Goal: Task Accomplishment & Management: Use online tool/utility

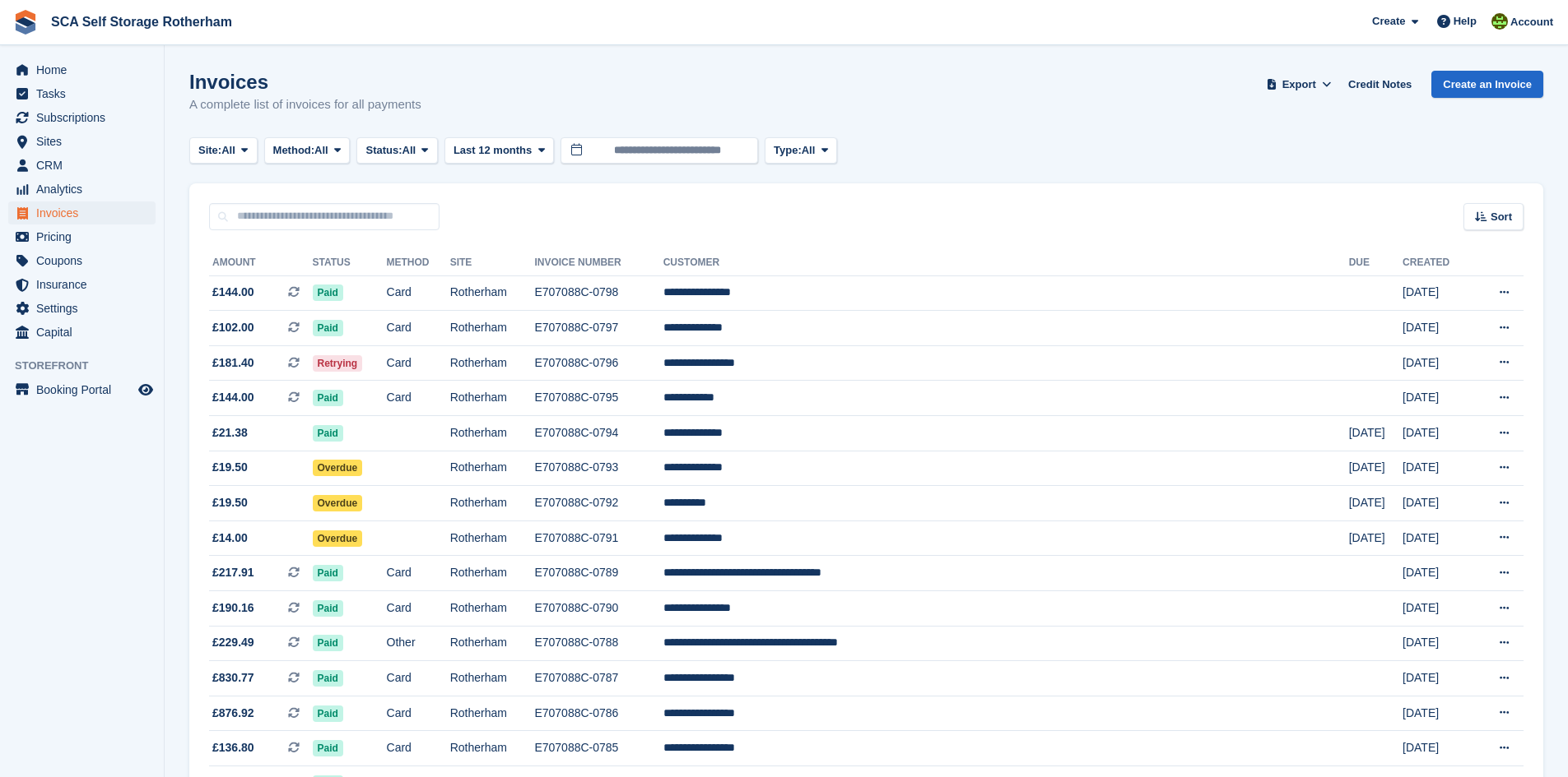
click at [1017, 160] on div "Site: All All Rotherham Door-to-Door Storage Method: All All Bank Transfer Cash…" at bounding box center [866, 151] width 1354 height 27
click at [732, 150] on input "**********" at bounding box center [658, 151] width 198 height 27
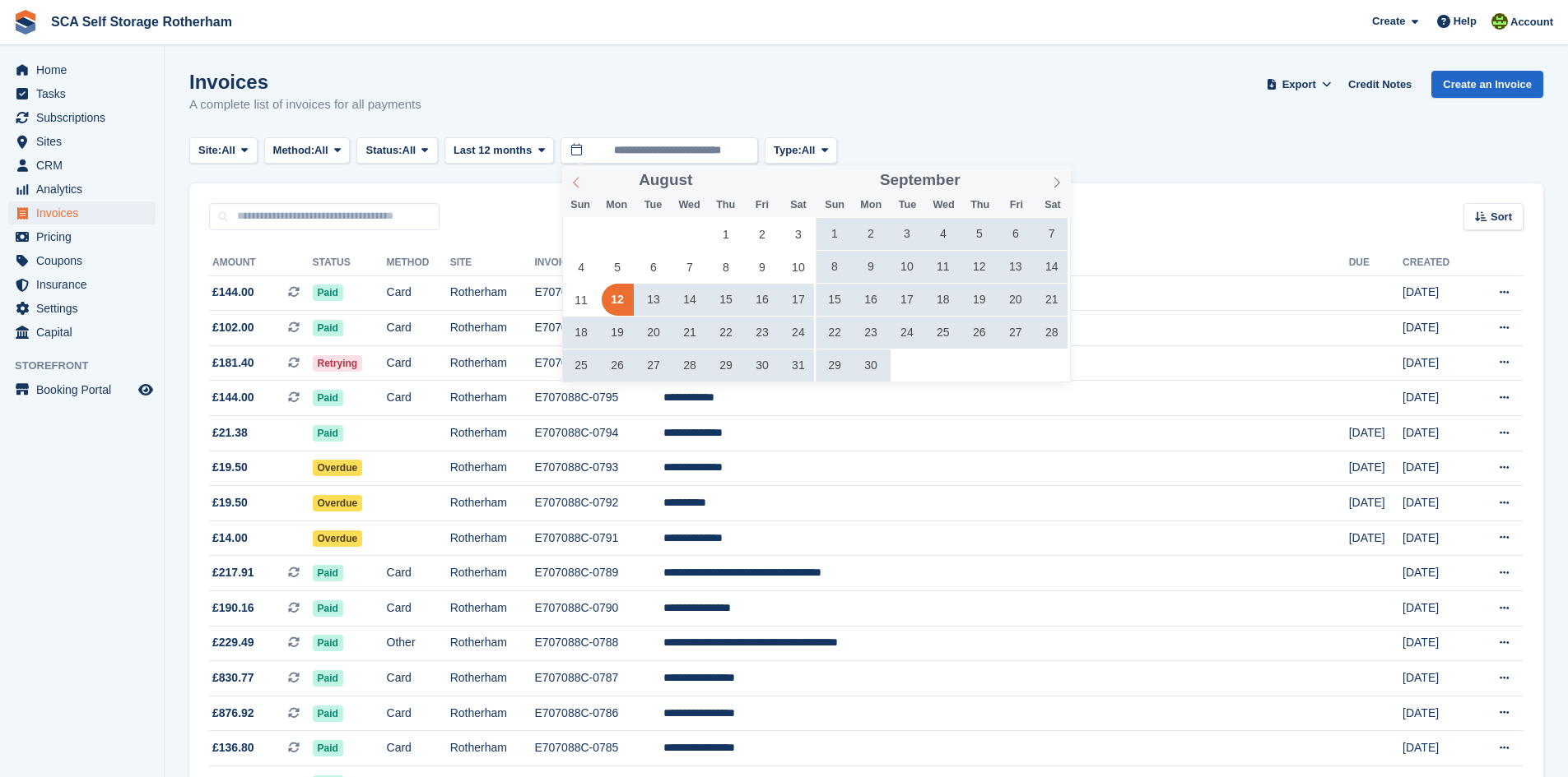
click at [577, 178] on icon at bounding box center [575, 181] width 6 height 11
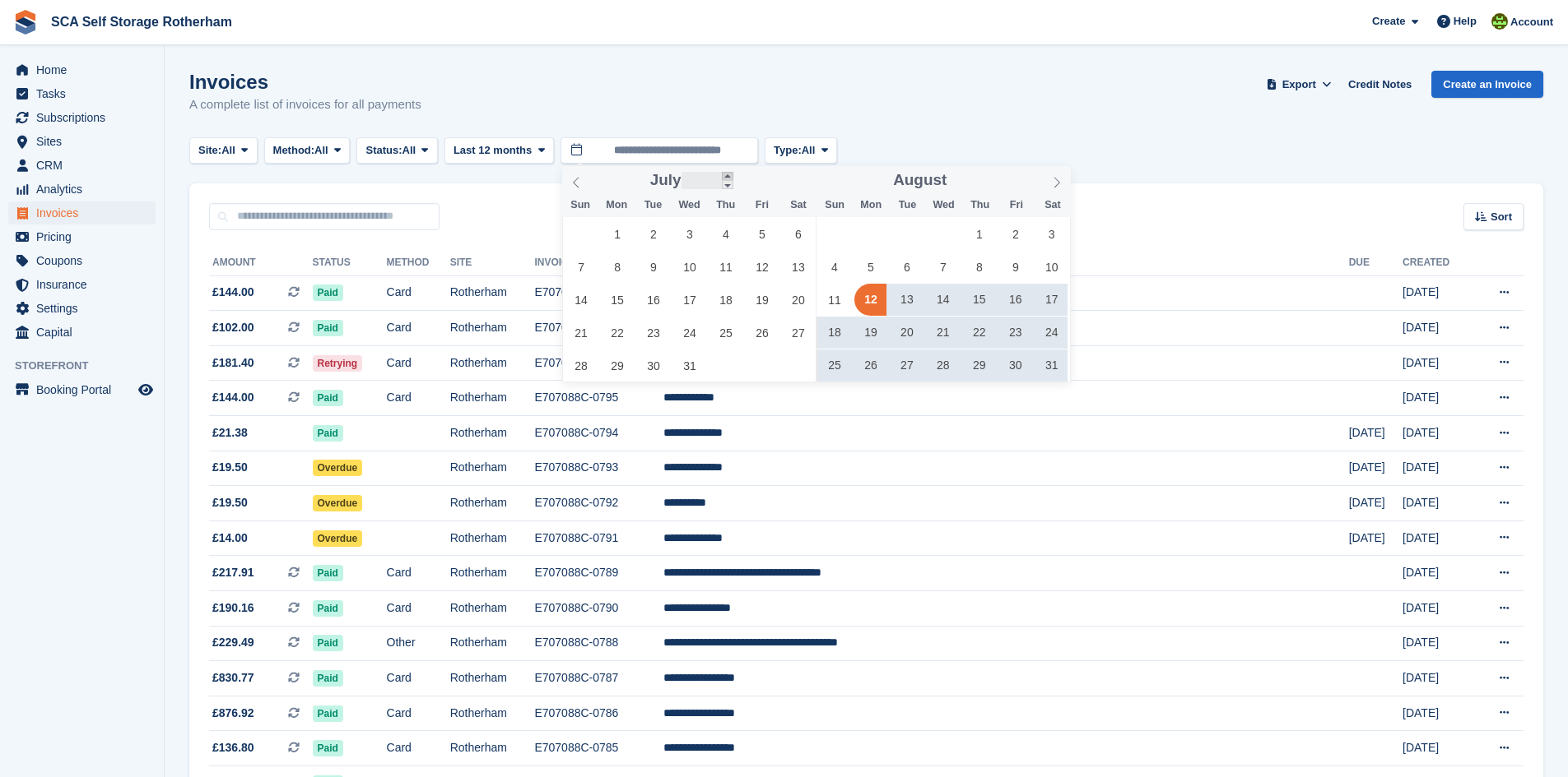
click at [724, 176] on span at bounding box center [727, 176] width 12 height 9
type input "****"
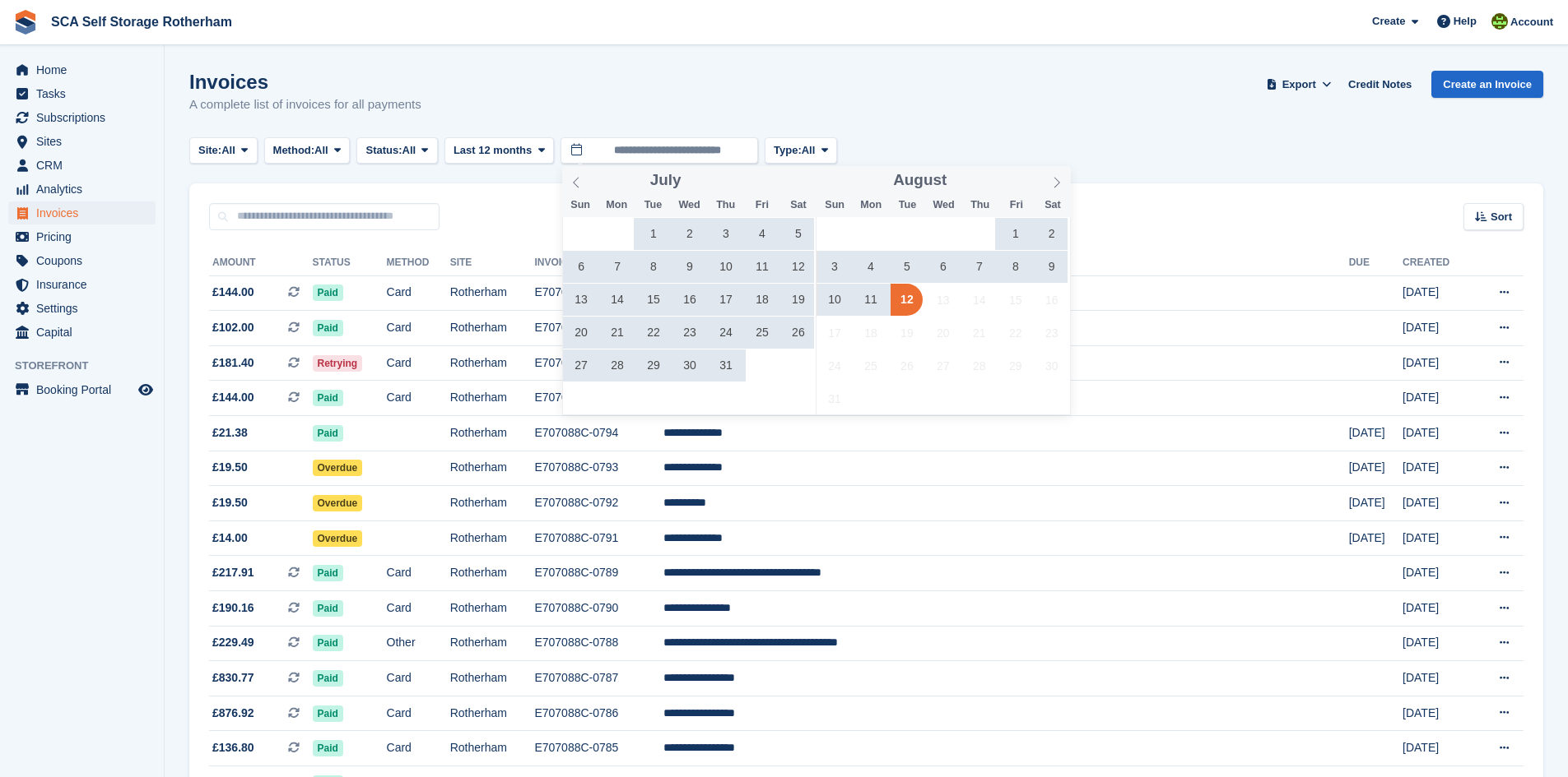
click at [643, 231] on span "1" at bounding box center [654, 234] width 32 height 32
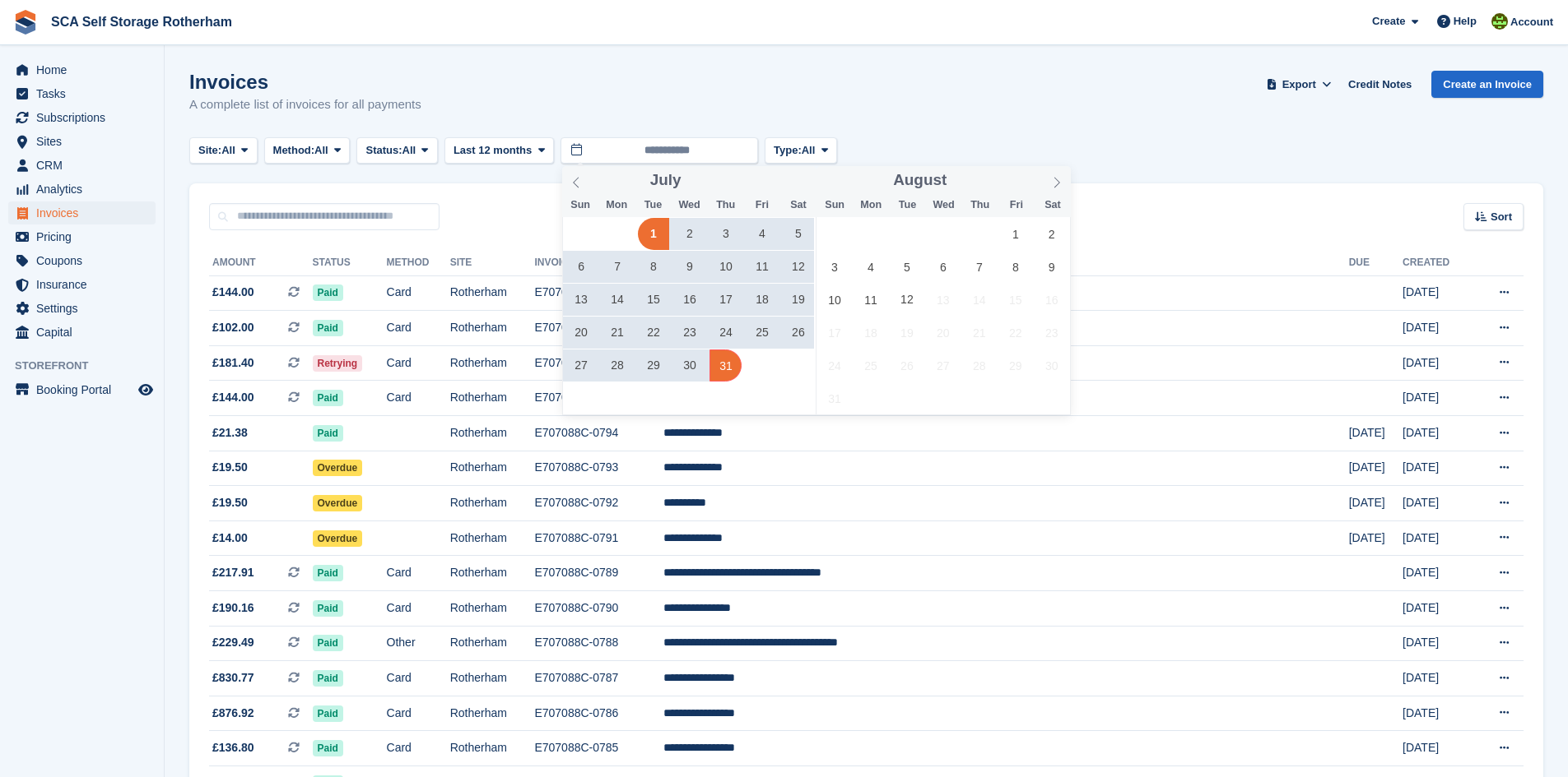
click at [716, 370] on span "31" at bounding box center [725, 365] width 32 height 32
type input "**********"
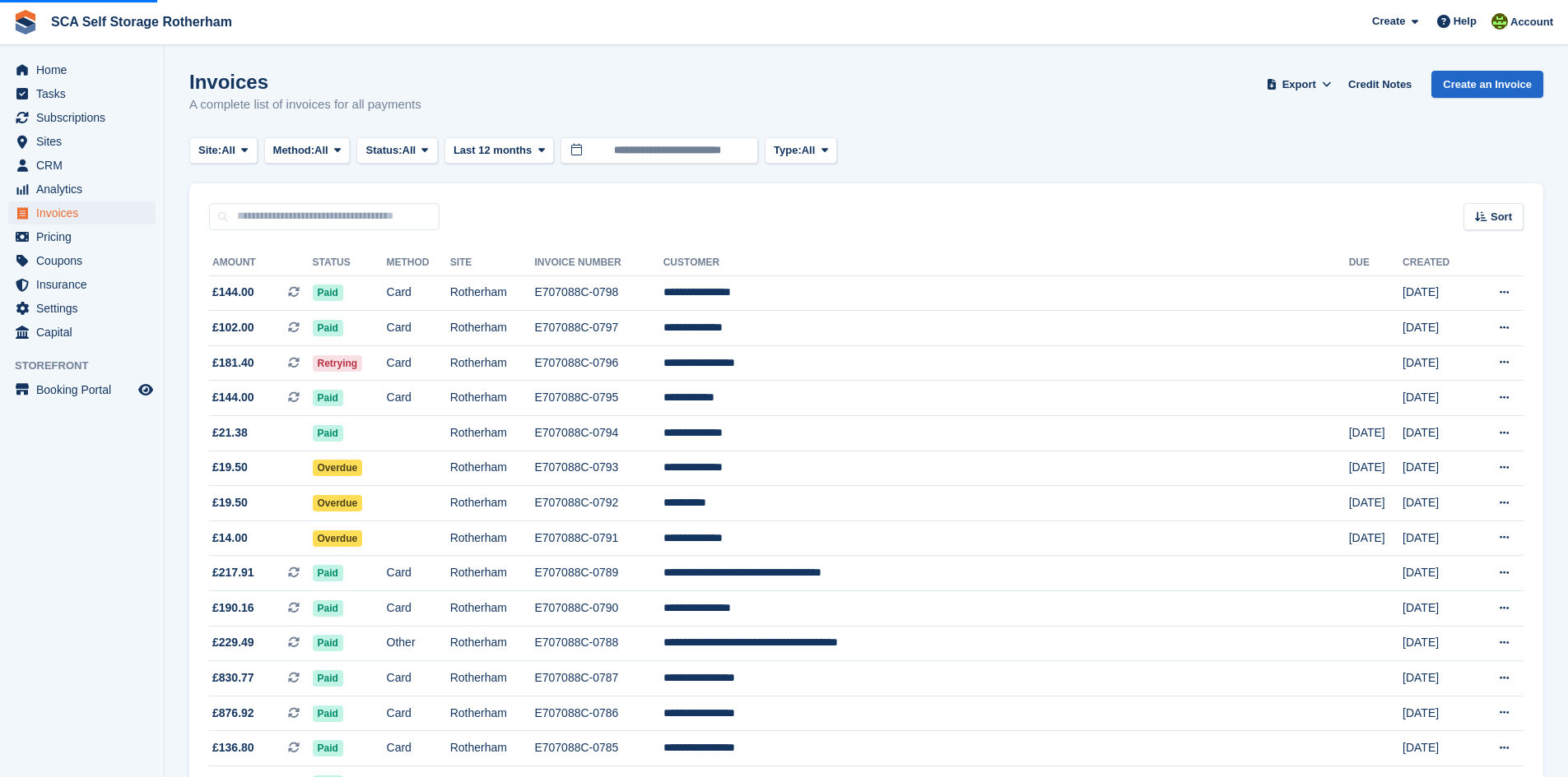
drag, startPoint x: 1063, startPoint y: 150, endPoint x: 1028, endPoint y: 176, distance: 43.6
click at [1064, 149] on div "Site: All All Rotherham Door-to-Door Storage Method: All All Bank Transfer Cash…" at bounding box center [866, 151] width 1354 height 27
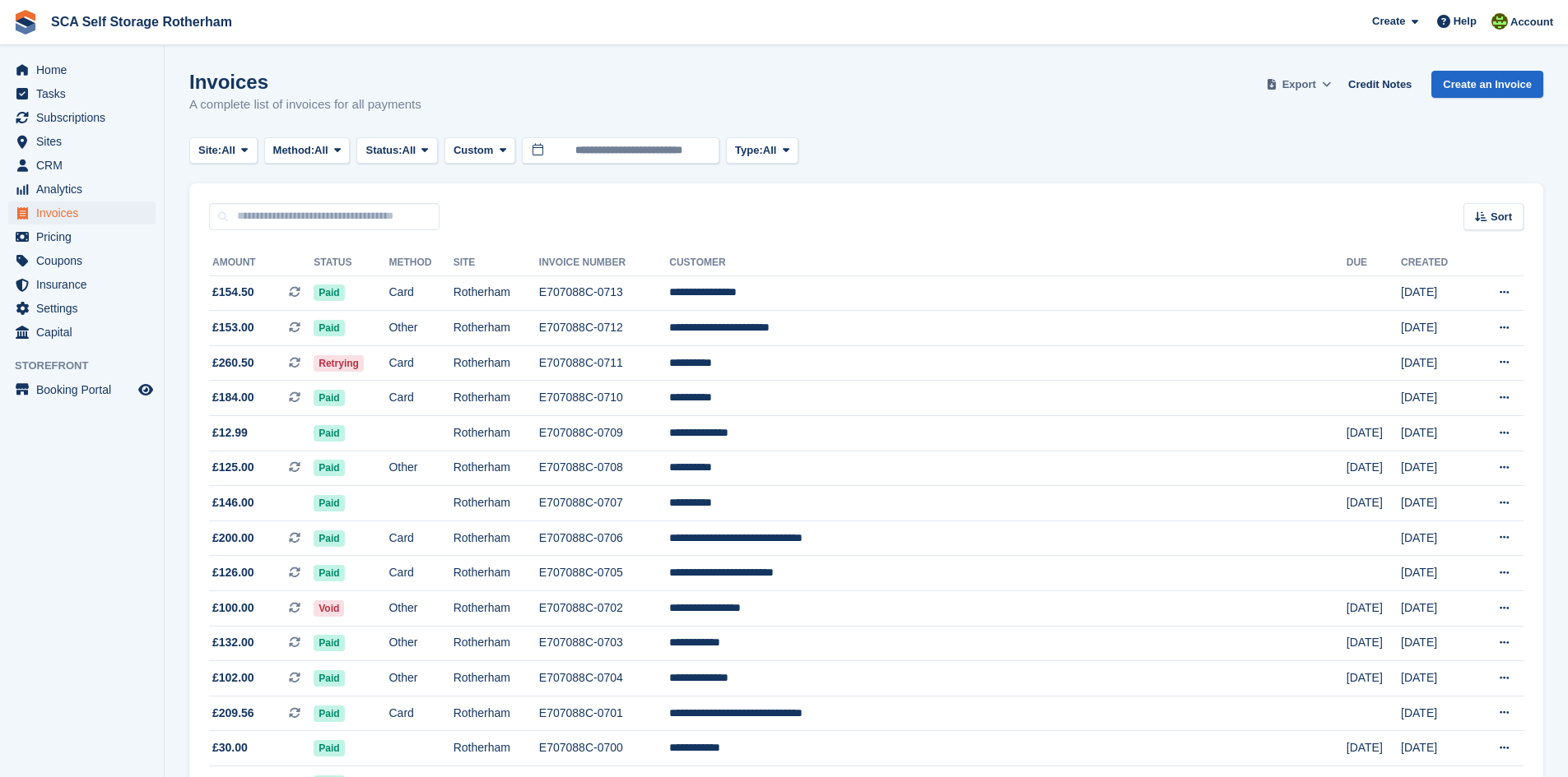
click at [1316, 91] on span "Export" at bounding box center [1299, 84] width 34 height 16
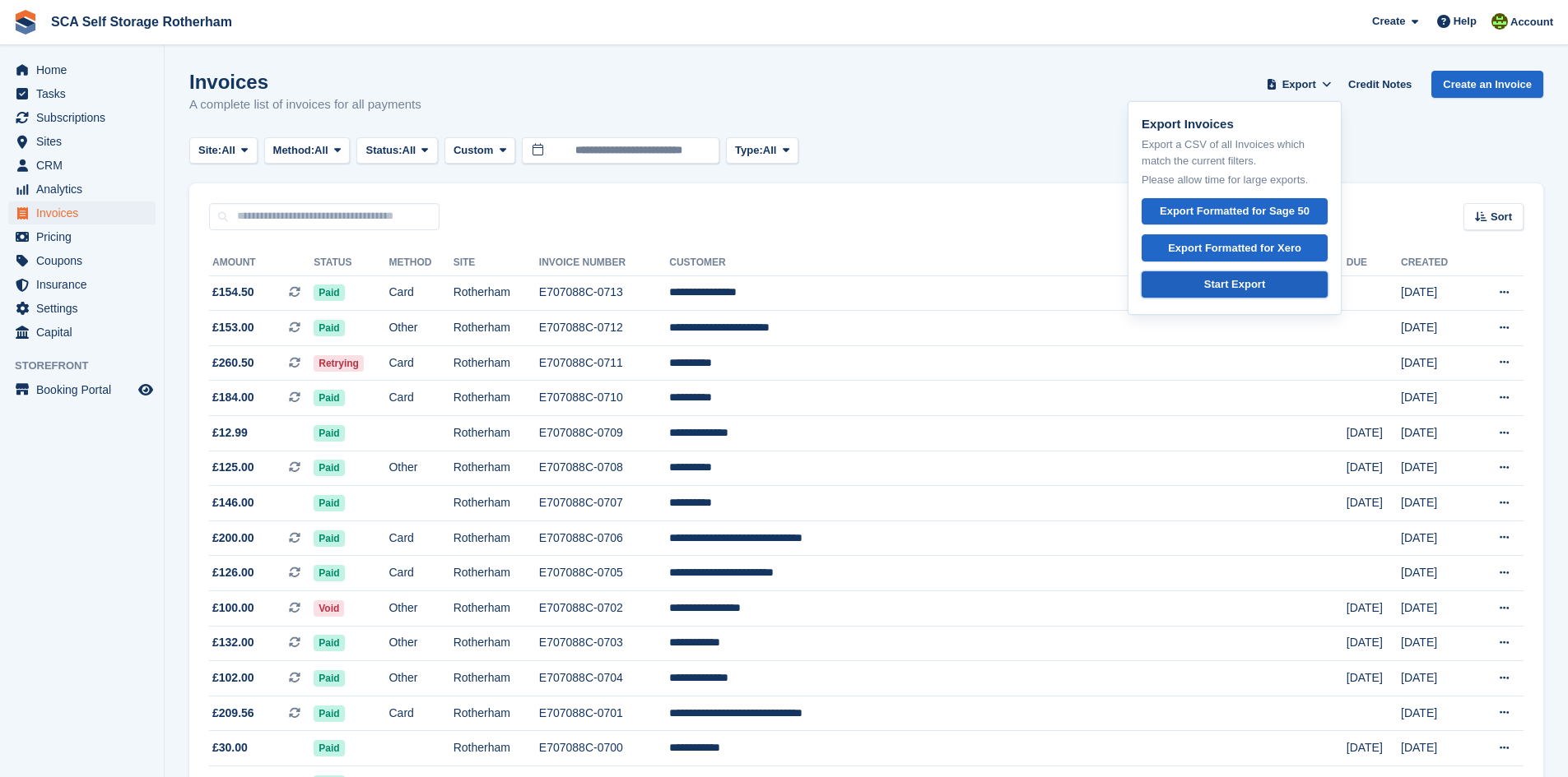
click at [1239, 279] on div "Start Export" at bounding box center [1234, 284] width 61 height 16
click at [1252, 250] on div "Export Formatted for Xero" at bounding box center [1234, 248] width 133 height 16
click at [926, 148] on div "Site: All All Rotherham Door-to-Door Storage Method: All All Bank Transfer Cash…" at bounding box center [866, 151] width 1354 height 27
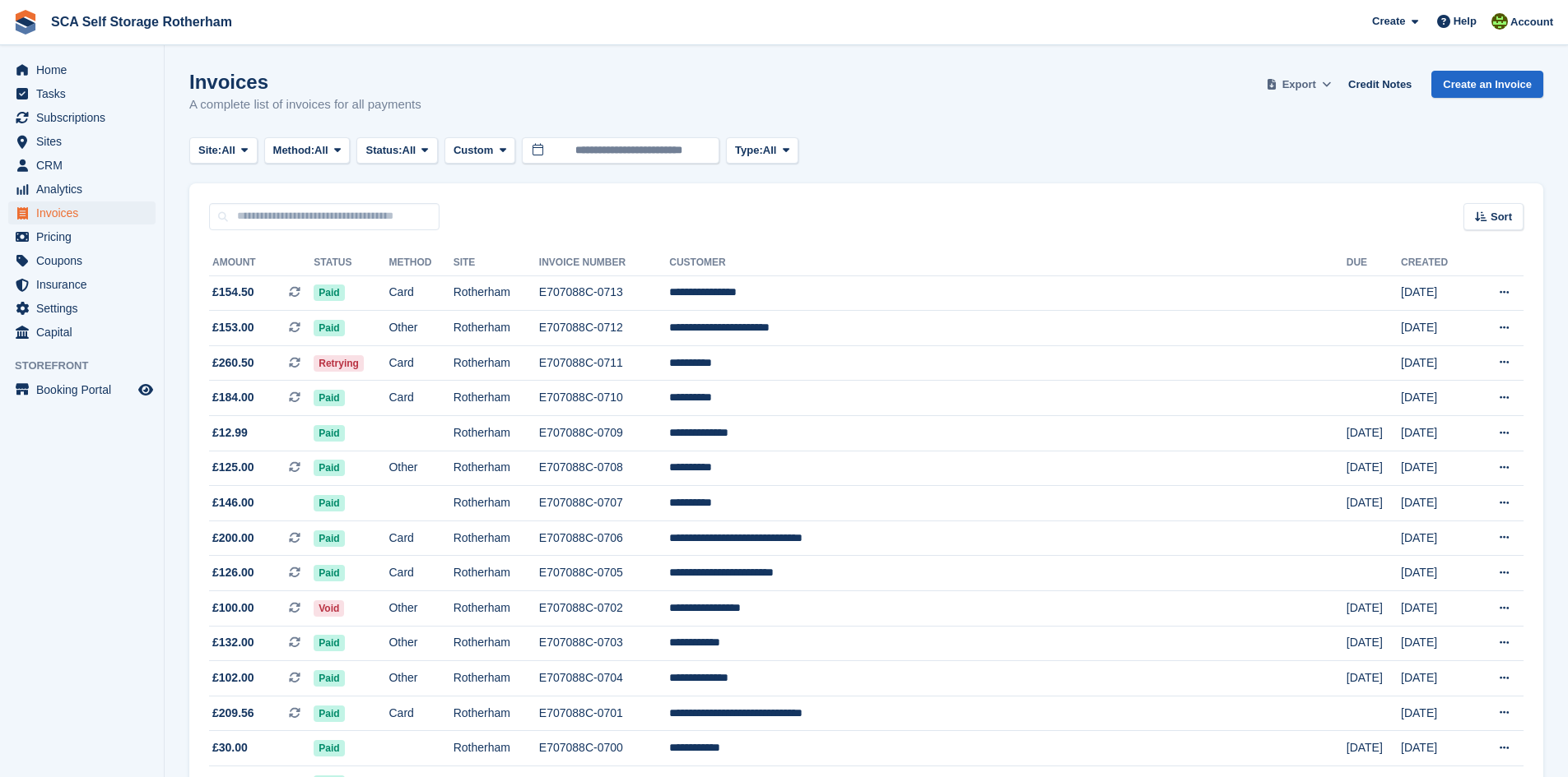
click at [1324, 87] on button "Export" at bounding box center [1298, 84] width 72 height 27
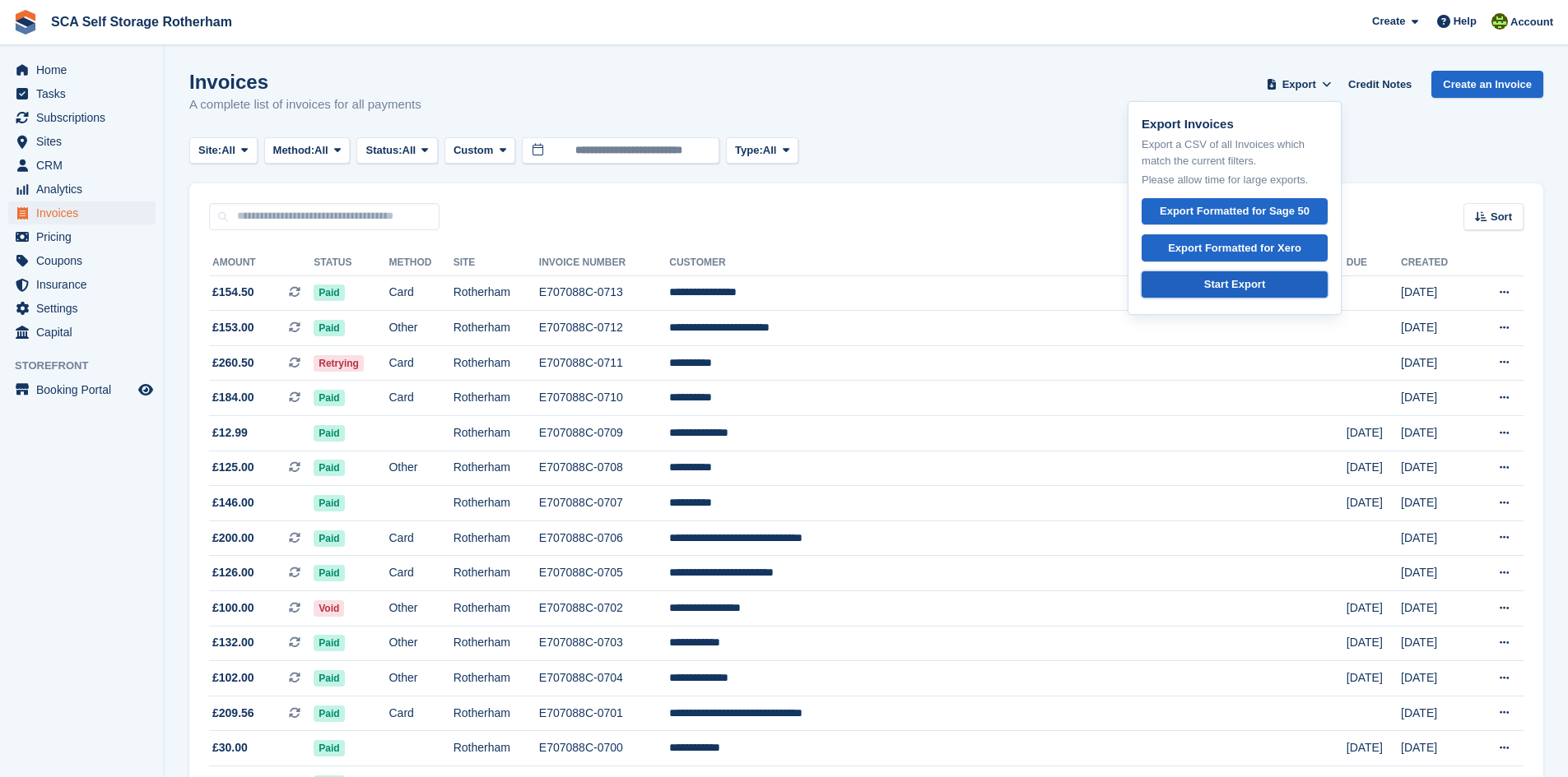
click at [1256, 282] on div "Start Export" at bounding box center [1234, 284] width 61 height 16
click at [1224, 247] on div "Export Formatted for Xero" at bounding box center [1234, 248] width 133 height 16
click at [1031, 129] on div "Invoices A complete list of invoices for all payments Export Export Invoices Ex…" at bounding box center [866, 102] width 1354 height 64
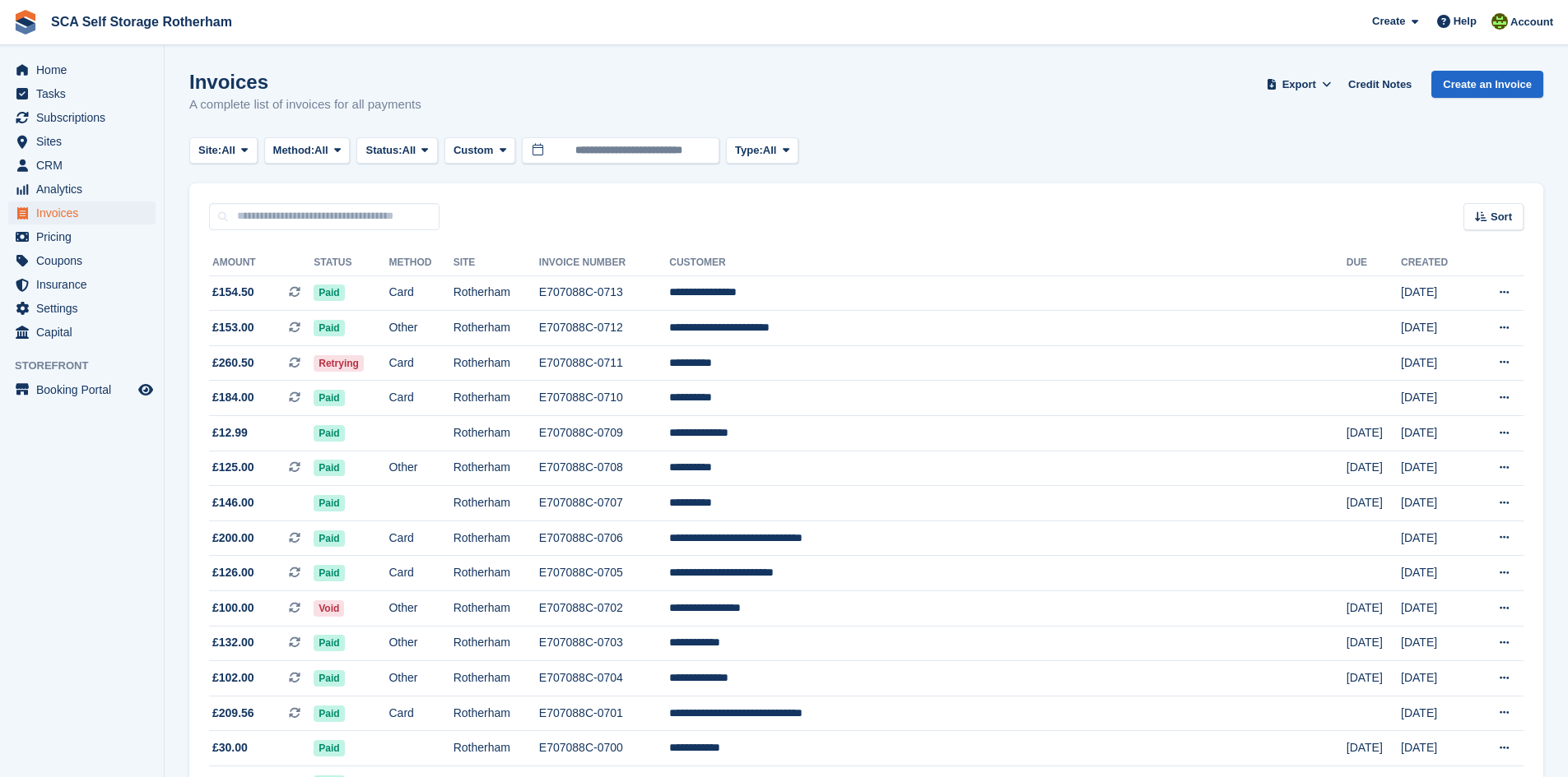
click at [1011, 142] on div "Site: All All Rotherham Door-to-Door Storage Method: All All Bank Transfer Cash…" at bounding box center [866, 151] width 1354 height 27
drag, startPoint x: 1108, startPoint y: 203, endPoint x: 1089, endPoint y: 247, distance: 47.9
click at [1108, 203] on div "Sort Sort by Date created Created (oldest first) Created (newest first)" at bounding box center [866, 207] width 1354 height 47
click at [966, 90] on div "Invoices A complete list of invoices for all payments Export Export Invoices Ex…" at bounding box center [866, 102] width 1354 height 64
